Goal: Task Accomplishment & Management: Manage account settings

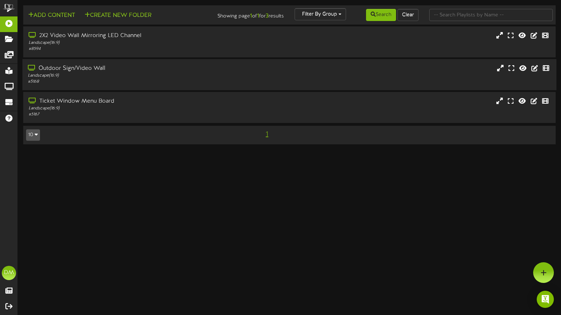
click at [115, 69] on div "Outdoor Sign/Video Wall" at bounding box center [134, 69] width 212 height 8
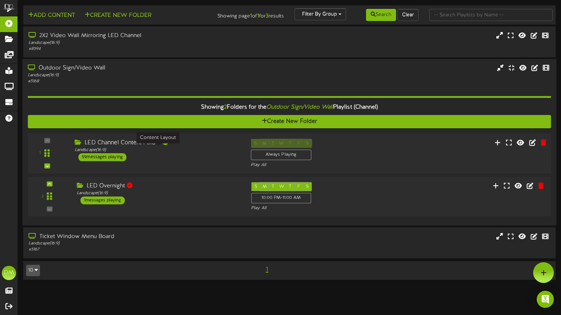
click at [93, 152] on div "Landscape ( 16:9 )" at bounding box center [157, 150] width 165 height 6
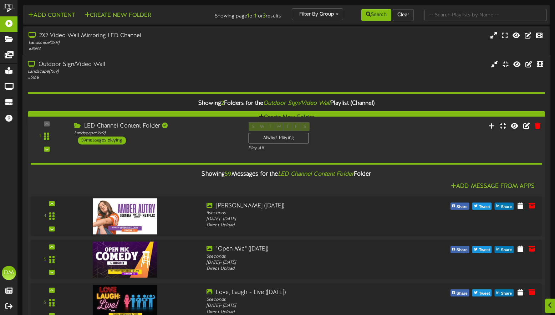
scroll to position [338, 0]
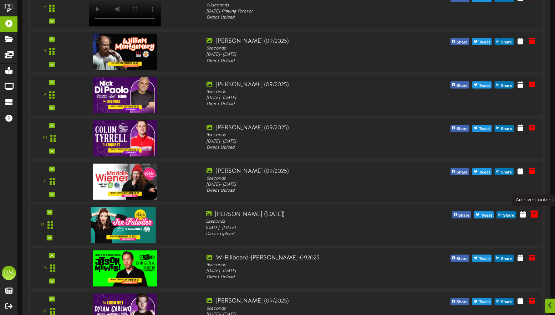
click at [533, 213] on icon at bounding box center [535, 214] width 8 height 8
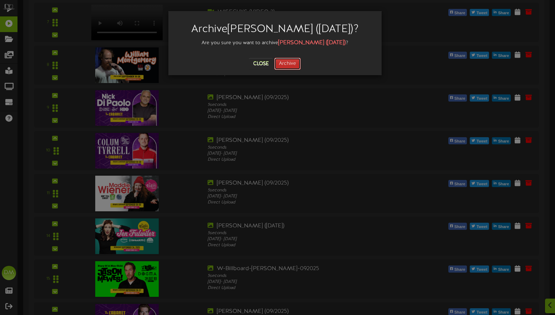
click at [285, 60] on button "Archive" at bounding box center [287, 64] width 26 height 12
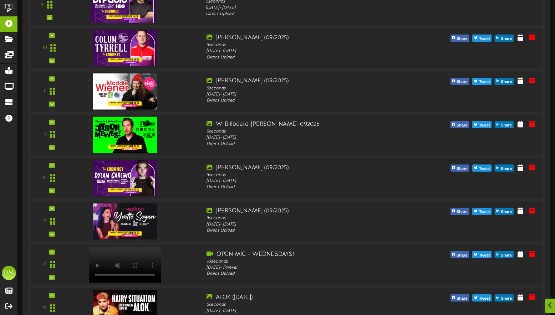
scroll to position [434, 0]
